Goal: Information Seeking & Learning: Compare options

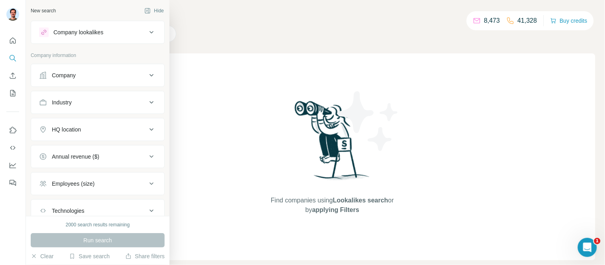
click at [125, 28] on div "Company lookalikes" at bounding box center [93, 33] width 108 height 10
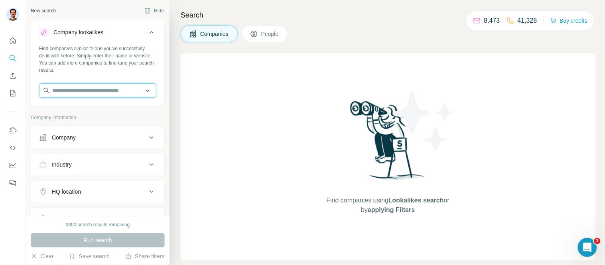
click at [82, 94] on input "text" at bounding box center [97, 90] width 117 height 14
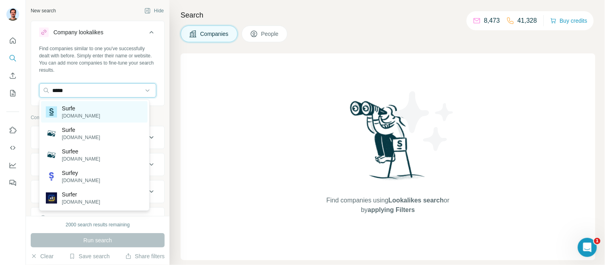
type input "*****"
click at [65, 110] on p "Surfe" at bounding box center [81, 109] width 38 height 8
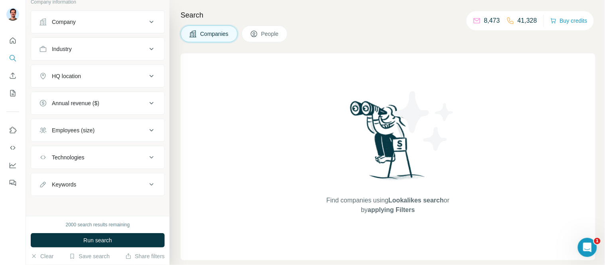
scroll to position [150, 0]
click at [104, 77] on div "HQ location" at bounding box center [93, 74] width 108 height 8
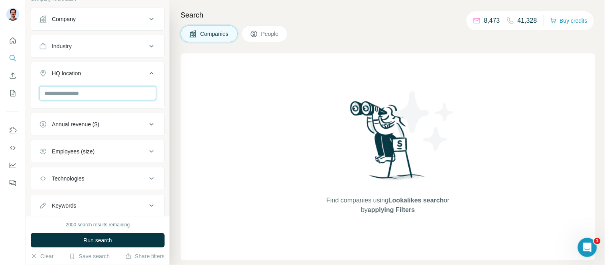
click at [86, 96] on input "text" at bounding box center [97, 93] width 117 height 14
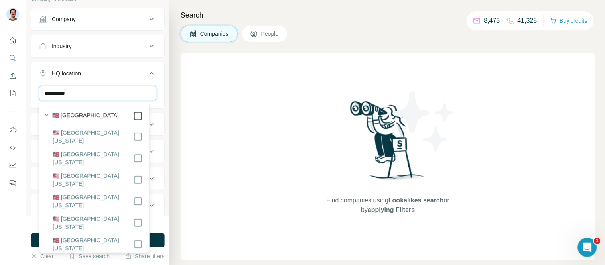
type input "**********"
click at [45, 115] on icon "button" at bounding box center [47, 115] width 8 height 8
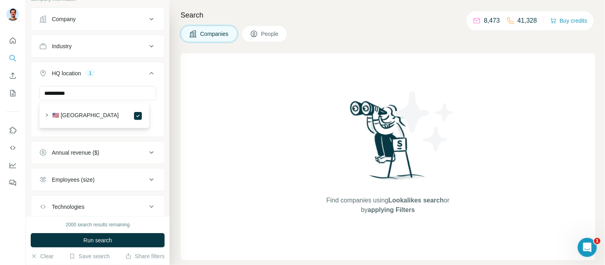
click at [28, 116] on div "**********" at bounding box center [98, 108] width 144 height 216
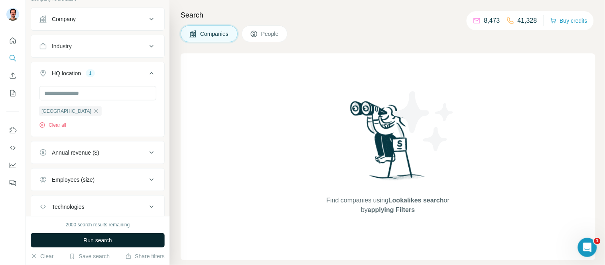
click at [110, 245] on button "Run search" at bounding box center [98, 240] width 134 height 14
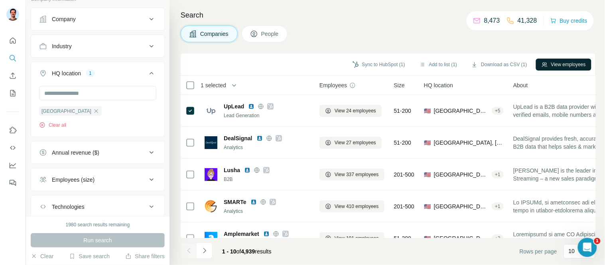
click at [567, 63] on button "View employees" at bounding box center [563, 65] width 55 height 12
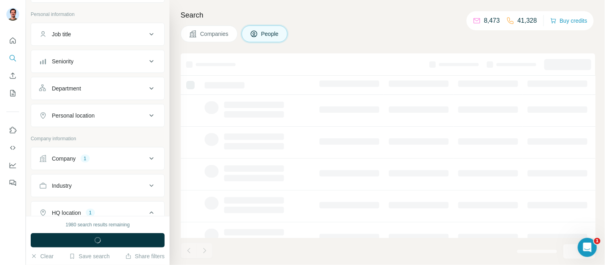
scroll to position [290, 0]
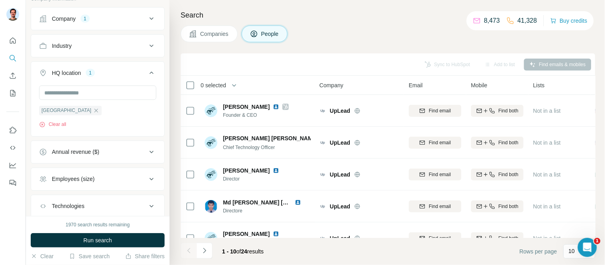
click at [188, 78] on th "0 selected" at bounding box center [245, 85] width 128 height 19
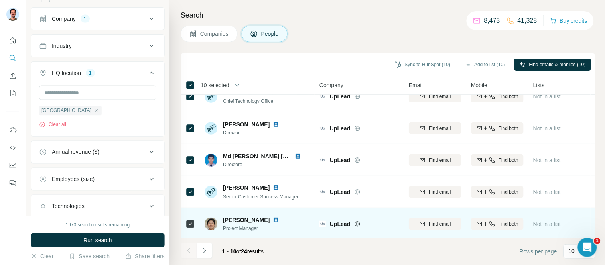
scroll to position [89, 0]
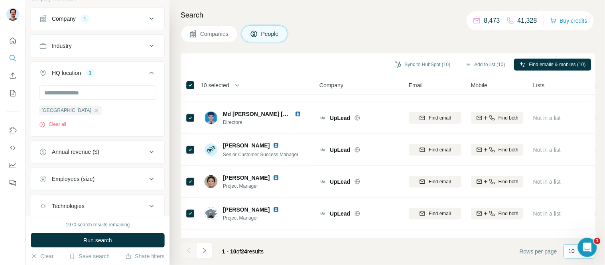
click at [574, 253] on p "10" at bounding box center [572, 251] width 6 height 8
click at [577, 190] on p "60" at bounding box center [574, 191] width 6 height 8
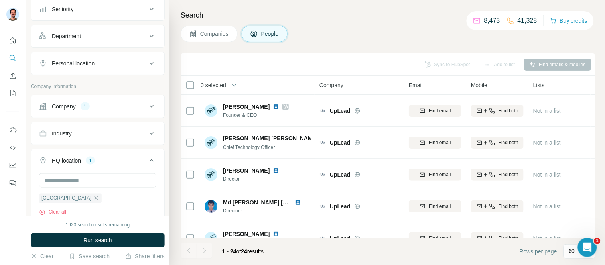
scroll to position [157, 0]
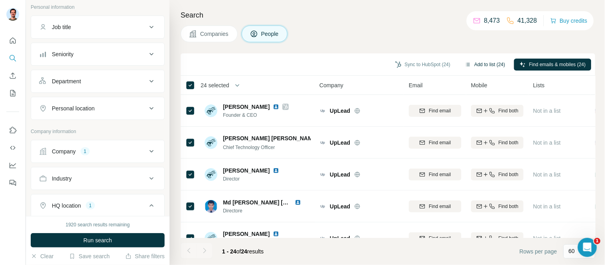
click at [471, 68] on button "Add to list (24)" at bounding box center [485, 65] width 51 height 12
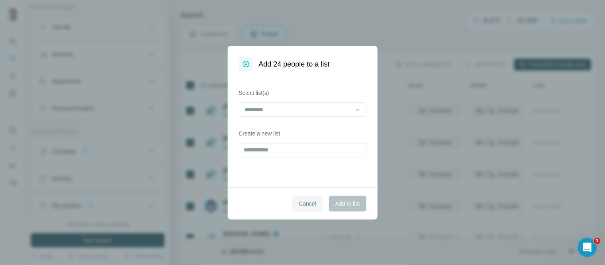
click at [308, 206] on span "Cancel" at bounding box center [308, 204] width 18 height 8
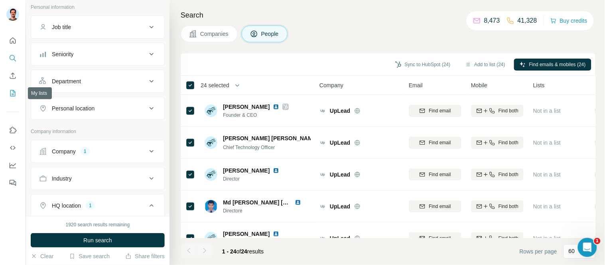
click at [16, 93] on icon "My lists" at bounding box center [13, 93] width 8 height 8
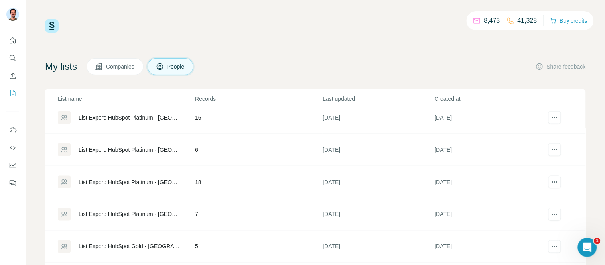
scroll to position [128, 0]
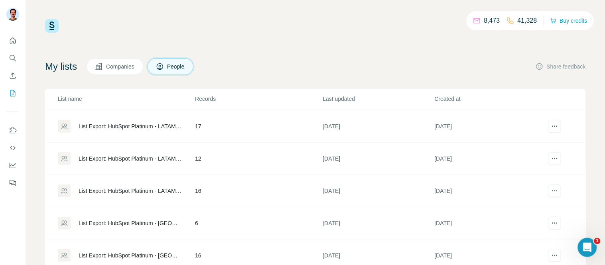
click at [126, 64] on span "Companies" at bounding box center [120, 67] width 29 height 8
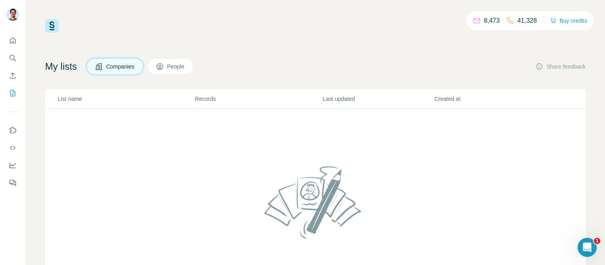
click at [186, 67] on span "People" at bounding box center [176, 67] width 18 height 8
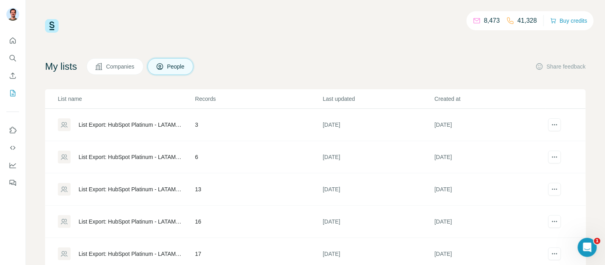
click at [115, 122] on div "List Export: HubSpot Platinum - LATAM - [DATE] 08:23" at bounding box center [130, 125] width 103 height 8
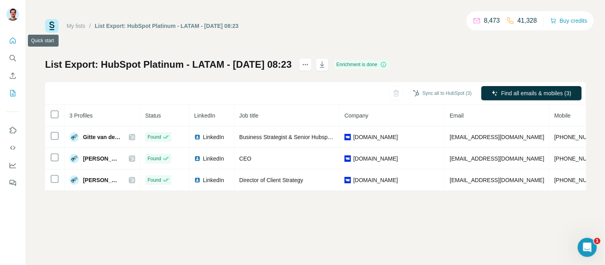
click at [10, 40] on icon "Quick start" at bounding box center [13, 41] width 6 height 6
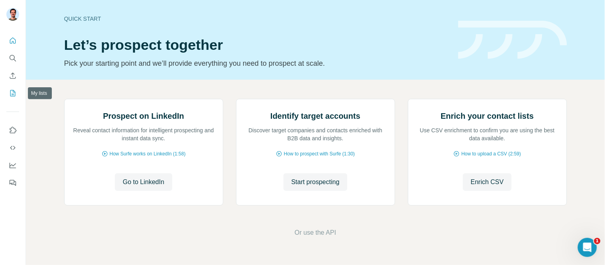
click at [10, 90] on icon "My lists" at bounding box center [13, 93] width 8 height 8
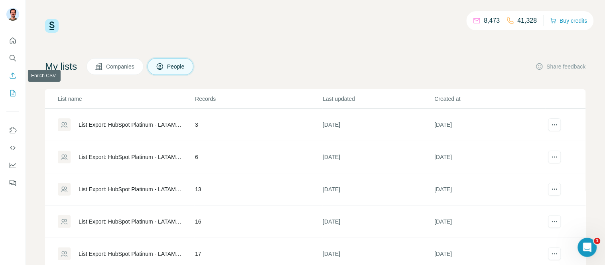
click at [10, 79] on icon "Enrich CSV" at bounding box center [13, 76] width 8 height 8
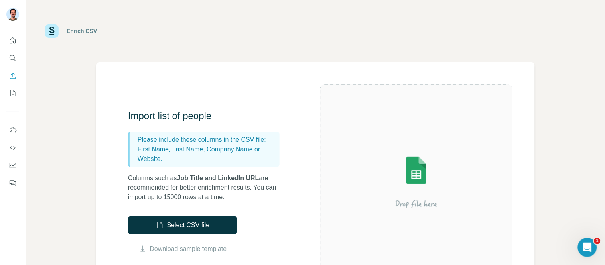
scroll to position [44, 0]
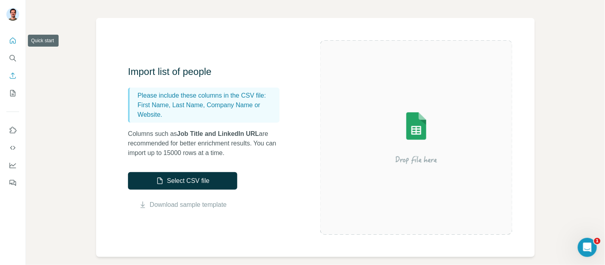
click at [16, 35] on button "Quick start" at bounding box center [12, 41] width 13 height 14
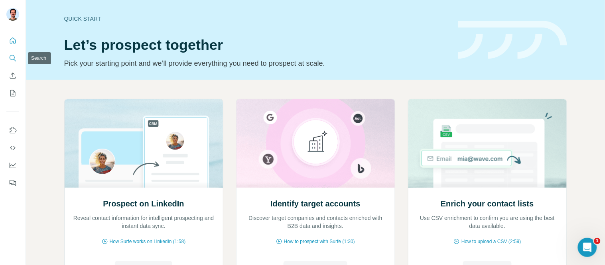
click at [16, 60] on icon "Search" at bounding box center [13, 58] width 8 height 8
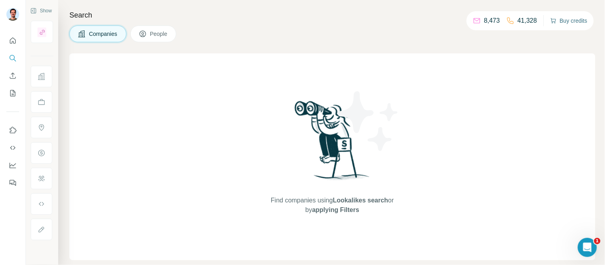
click at [563, 22] on button "Buy credits" at bounding box center [569, 20] width 37 height 11
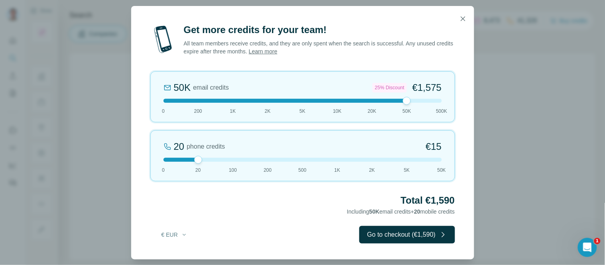
drag, startPoint x: 198, startPoint y: 102, endPoint x: 394, endPoint y: 99, distance: 196.0
click at [394, 99] on div at bounding box center [303, 101] width 279 height 4
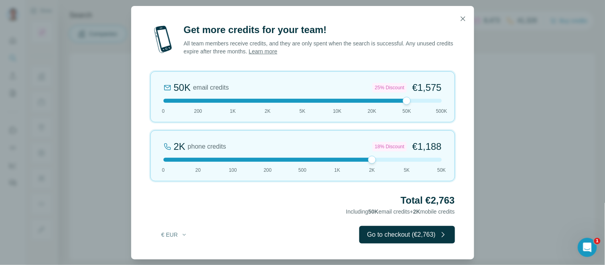
drag, startPoint x: 201, startPoint y: 158, endPoint x: 373, endPoint y: 154, distance: 172.0
click at [373, 154] on div "2K phone credits 18% Discount €1,188 0 20 100 200 500 1K 2K 5K 50K" at bounding box center [302, 155] width 305 height 51
drag, startPoint x: 413, startPoint y: 101, endPoint x: 406, endPoint y: 101, distance: 6.8
click at [406, 101] on div at bounding box center [303, 101] width 279 height 4
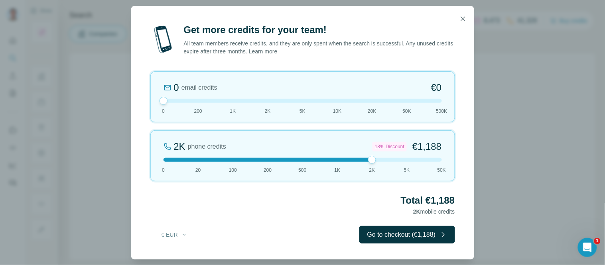
drag, startPoint x: 407, startPoint y: 99, endPoint x: 161, endPoint y: 104, distance: 246.3
click at [161, 104] on div at bounding box center [164, 101] width 8 height 8
click at [463, 19] on icon "button" at bounding box center [463, 19] width 8 height 8
